Goal: Task Accomplishment & Management: Complete application form

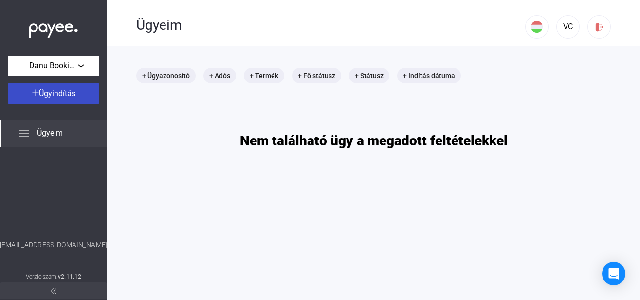
click at [34, 93] on img at bounding box center [35, 92] width 7 height 7
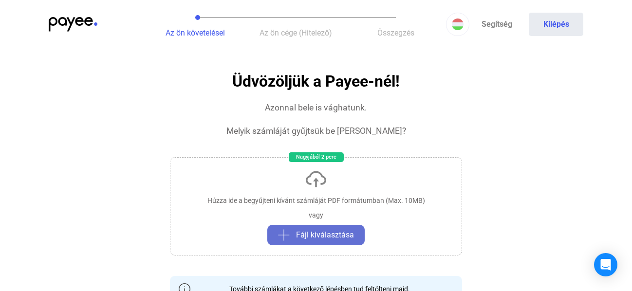
click at [309, 235] on span "Fájl kiválasztása" at bounding box center [325, 235] width 58 height 12
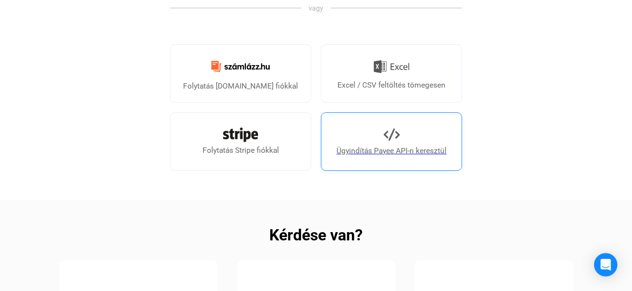
scroll to position [348, 0]
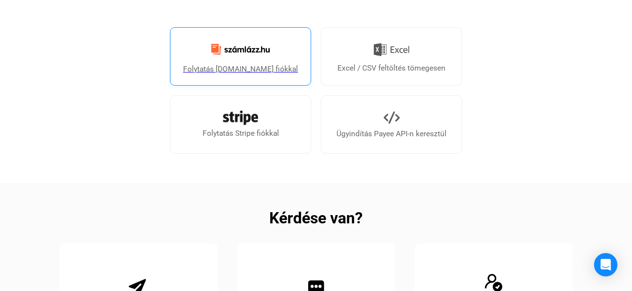
click at [230, 69] on div "Folytatás [DOMAIN_NAME] fiókkal" at bounding box center [240, 69] width 115 height 12
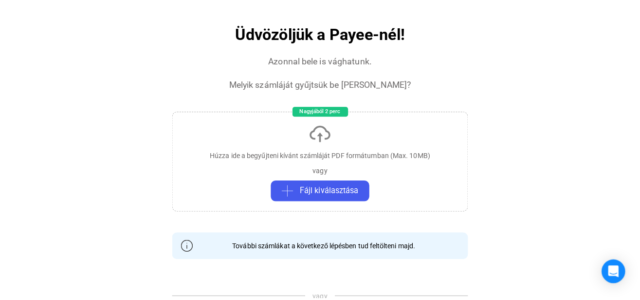
scroll to position [0, 0]
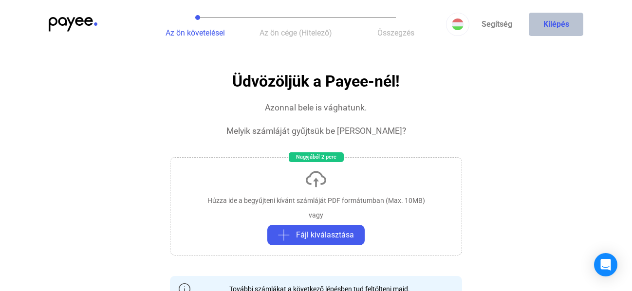
click at [552, 21] on button "Kilépés" at bounding box center [556, 24] width 55 height 23
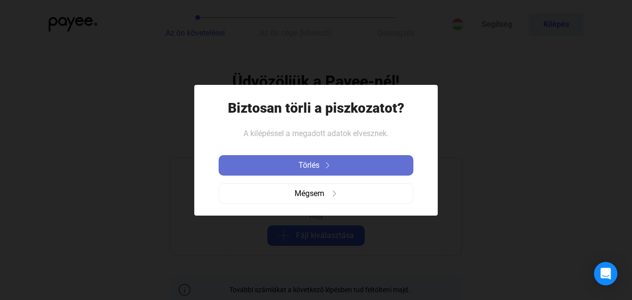
click at [287, 167] on div "Törlés" at bounding box center [316, 165] width 189 height 12
